Goal: Check status: Check status

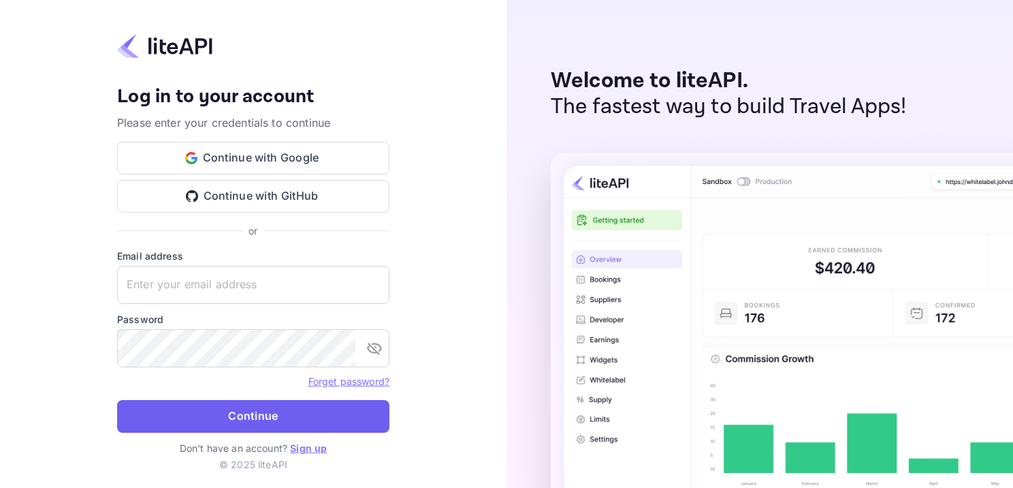
type input "adminpassword_support@yandex-team.ru"
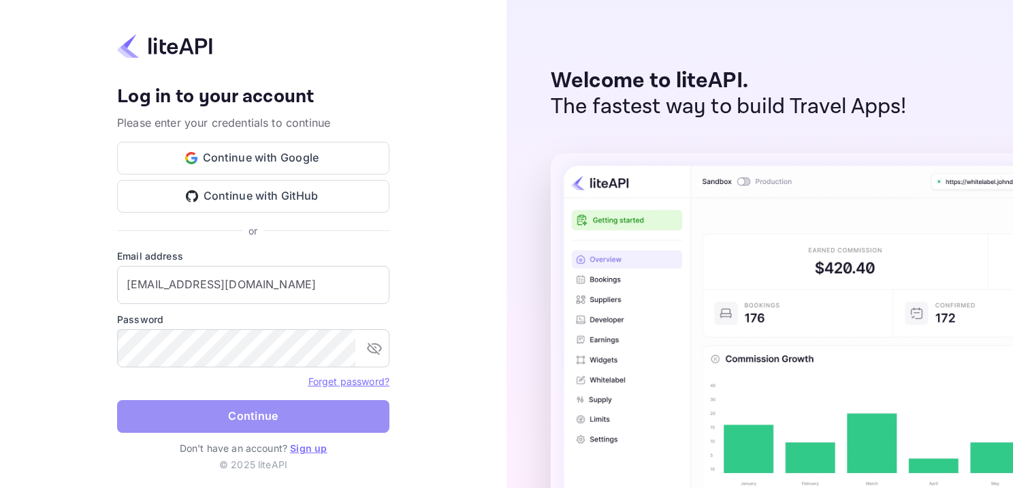
click at [300, 426] on button "Continue" at bounding box center [253, 416] width 272 height 33
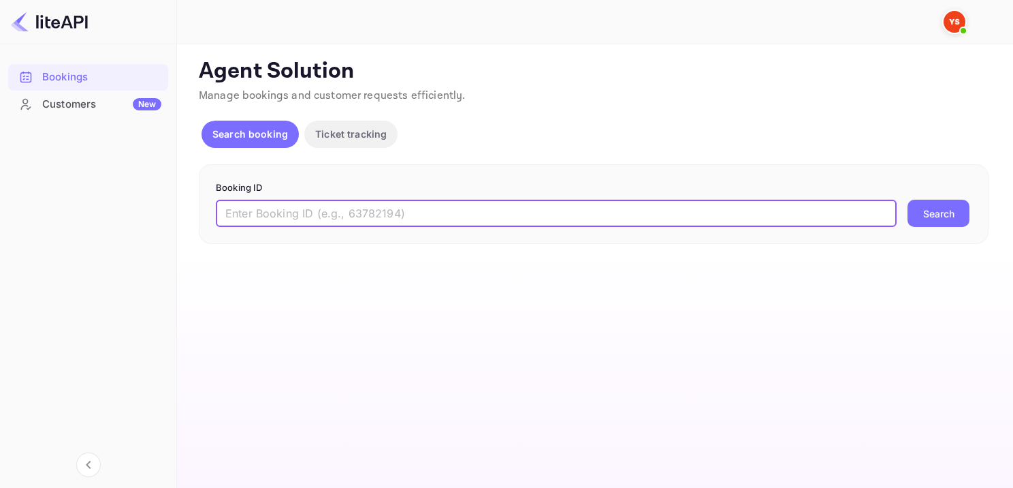
click at [373, 219] on input "text" at bounding box center [556, 213] width 681 height 27
paste input "7910278"
type input "7910278"
click at [918, 208] on button "Search" at bounding box center [939, 213] width 62 height 27
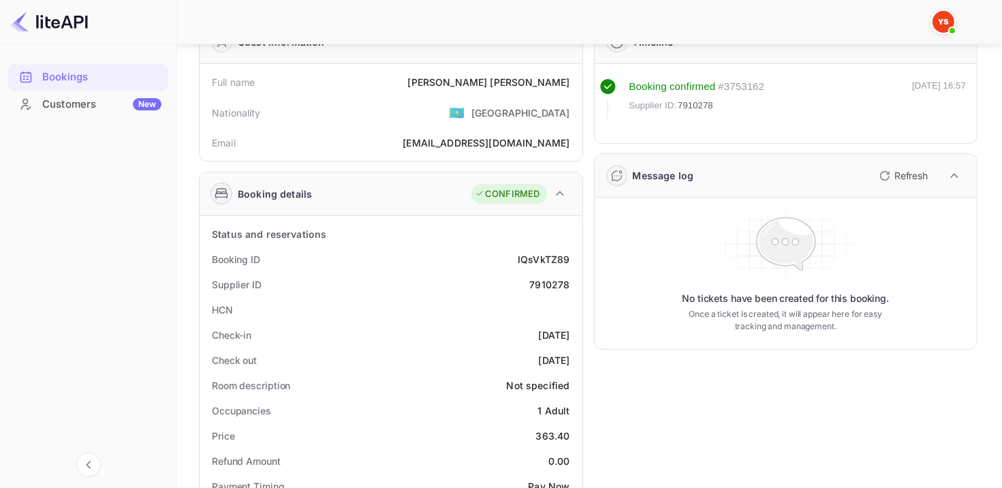
scroll to position [409, 0]
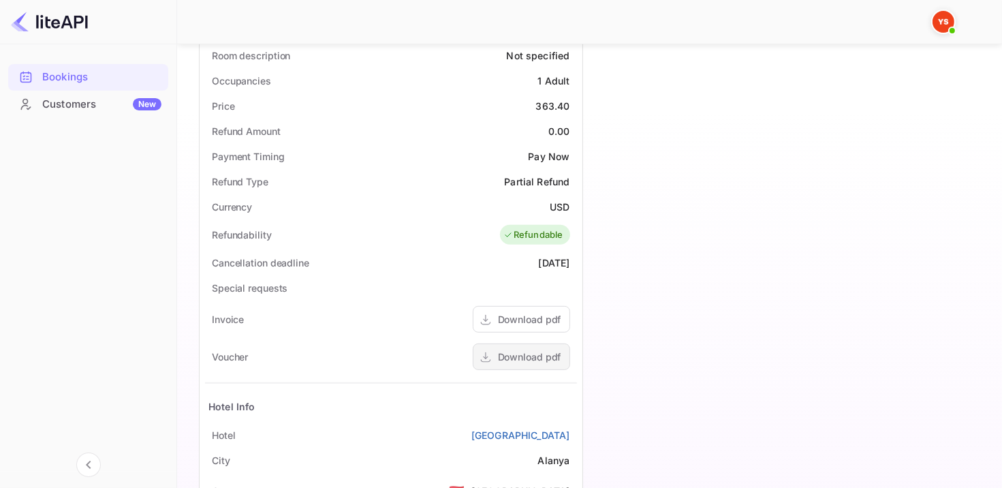
click at [500, 354] on div "Download pdf" at bounding box center [529, 356] width 63 height 14
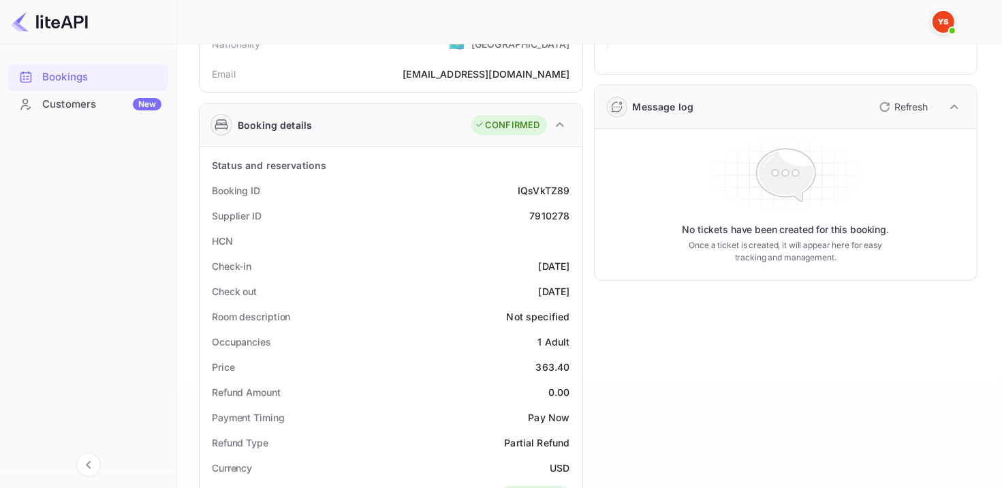
scroll to position [409, 0]
